Goal: Find specific page/section: Find specific page/section

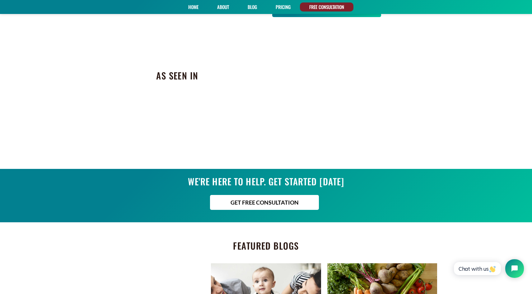
scroll to position [1322, 0]
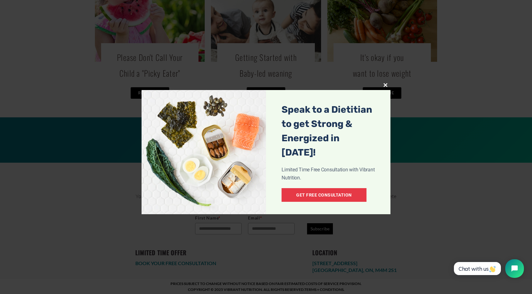
click at [385, 85] on span at bounding box center [385, 85] width 10 height 4
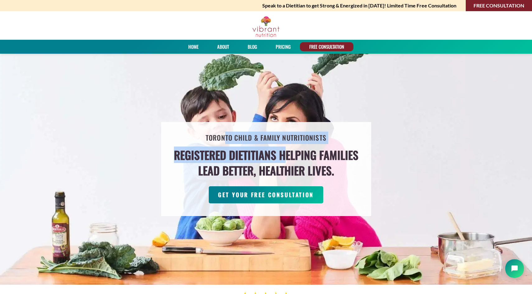
drag, startPoint x: 224, startPoint y: 139, endPoint x: 310, endPoint y: 170, distance: 90.8
click at [310, 170] on div "Toronto Child & Family Nutritionists Registered Dietitians helping families lea…" at bounding box center [266, 169] width 210 height 94
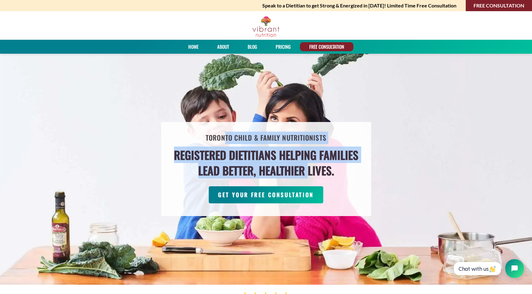
click at [310, 170] on h4 "Registered Dietitians helping families lead better, healthier lives." at bounding box center [266, 162] width 184 height 31
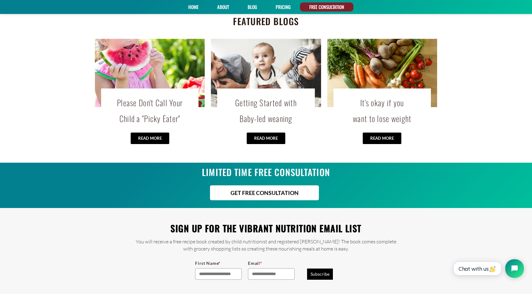
scroll to position [1261, 0]
